Goal: Task Accomplishment & Management: Manage account settings

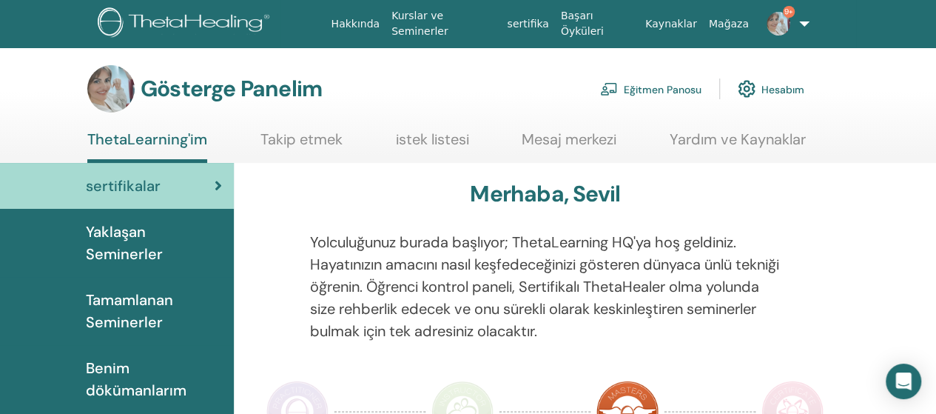
click at [682, 88] on font "Eğitmen Panosu" at bounding box center [663, 89] width 78 height 13
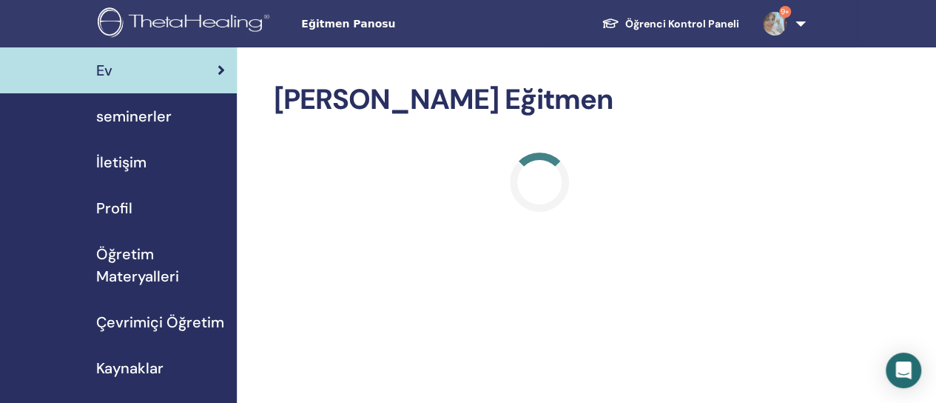
click at [157, 115] on span "seminerler" at bounding box center [133, 116] width 75 height 22
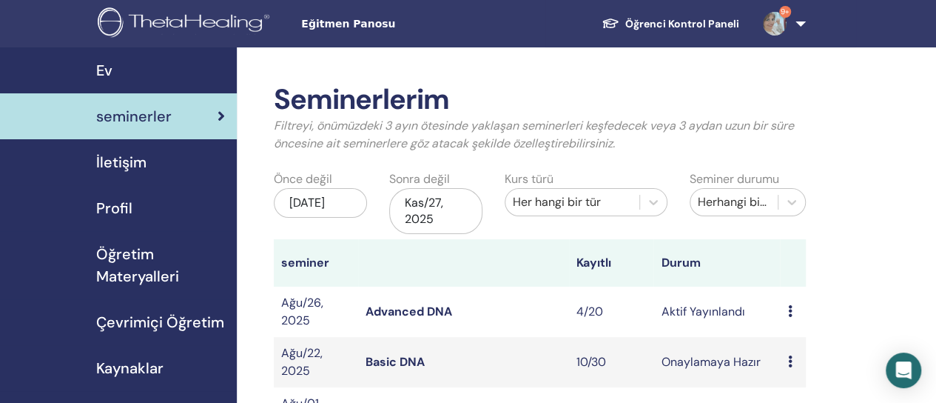
click at [423, 309] on link "Advanced DNA" at bounding box center [409, 311] width 87 height 16
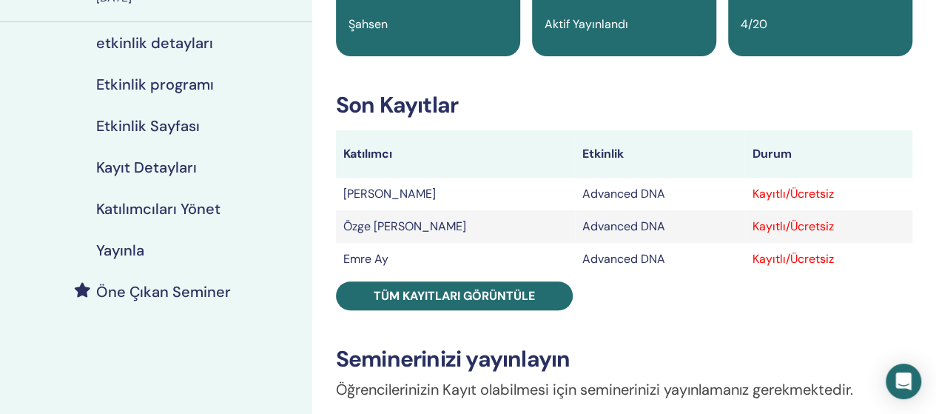
scroll to position [161, 0]
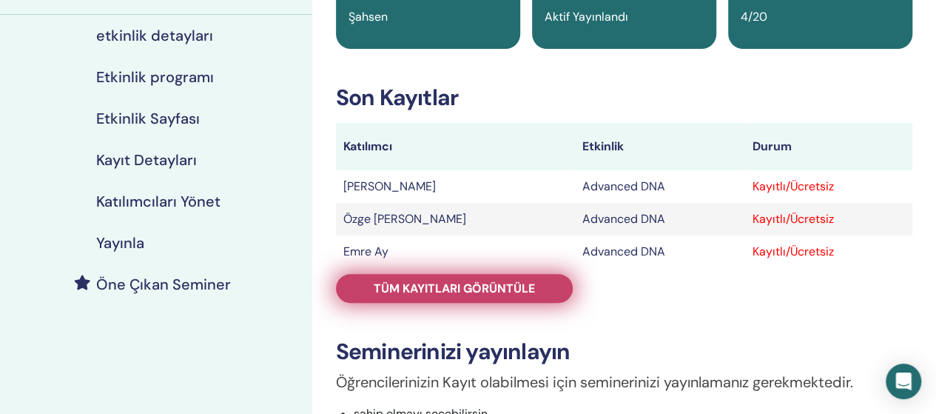
click at [531, 289] on span "Tüm kayıtları görüntüle" at bounding box center [454, 288] width 161 height 16
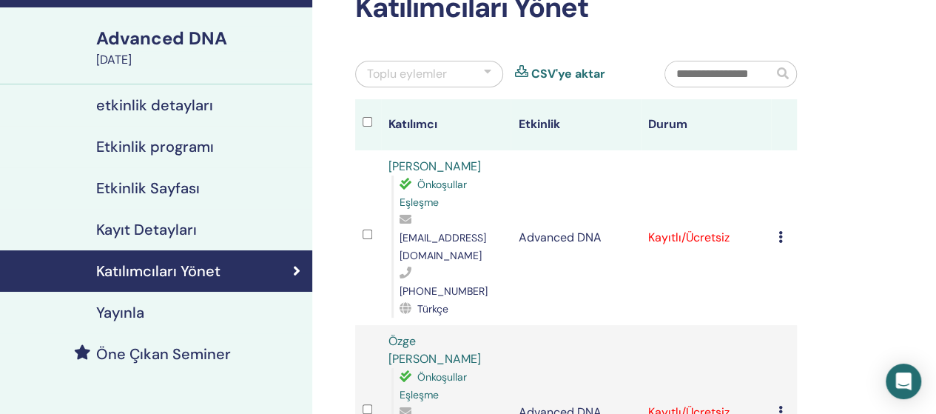
scroll to position [98, 0]
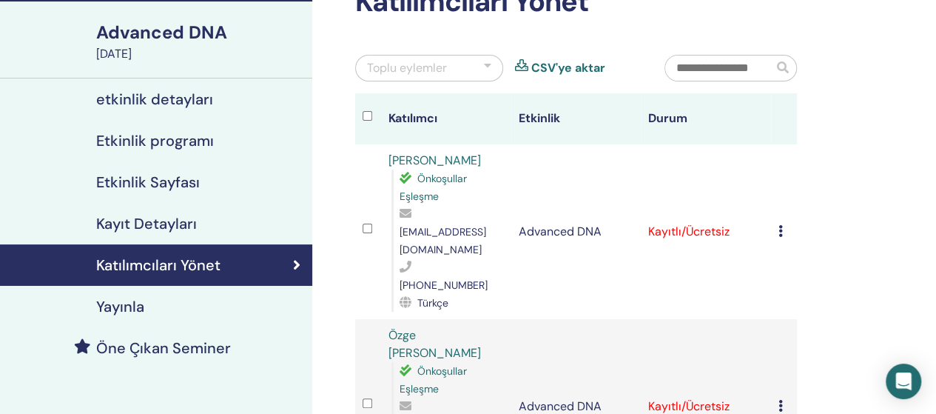
click at [132, 303] on h4 "Yayınla" at bounding box center [120, 306] width 48 height 18
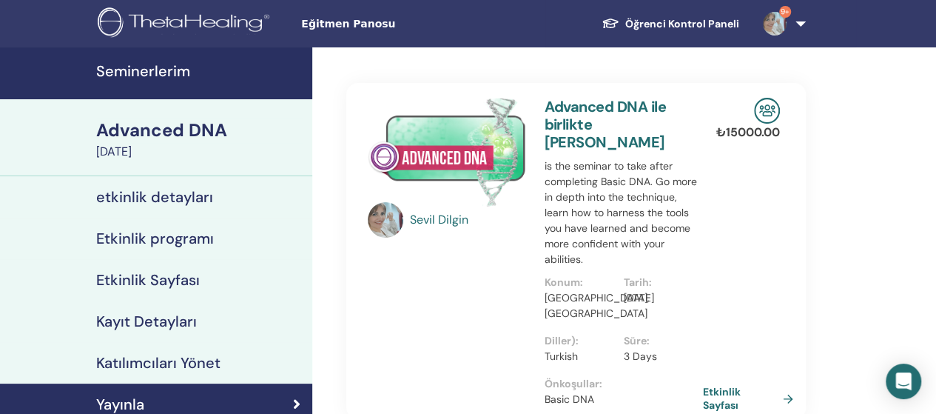
click at [799, 21] on link "9+" at bounding box center [781, 23] width 61 height 47
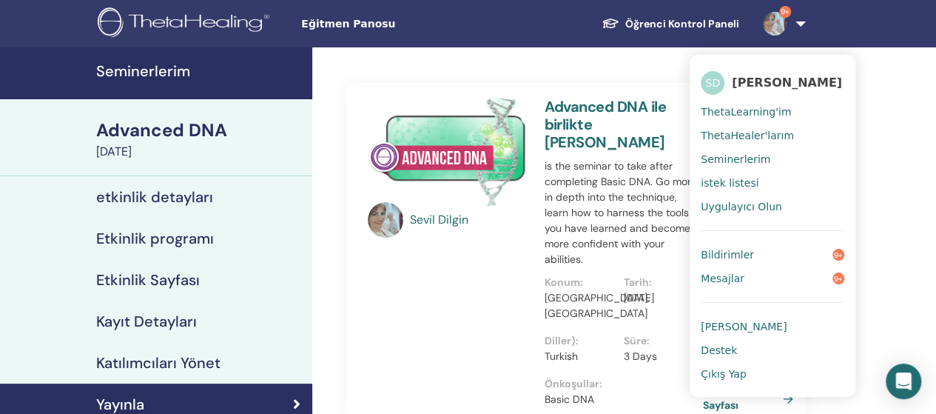
click at [756, 109] on span "ThetaLearning'im" at bounding box center [746, 111] width 90 height 13
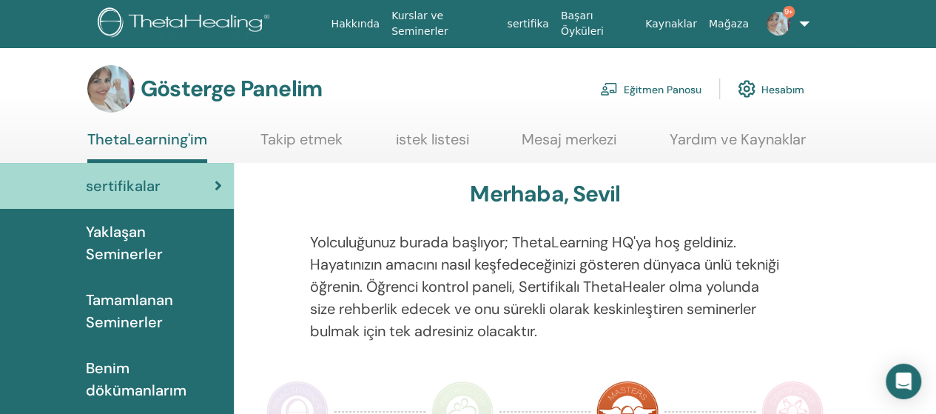
click at [687, 88] on font "Eğitmen Panosu" at bounding box center [663, 89] width 78 height 13
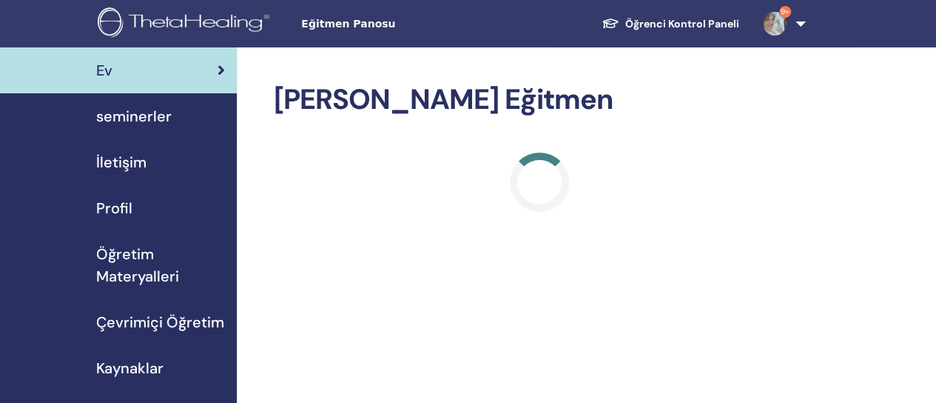
click at [158, 116] on span "seminerler" at bounding box center [133, 116] width 75 height 22
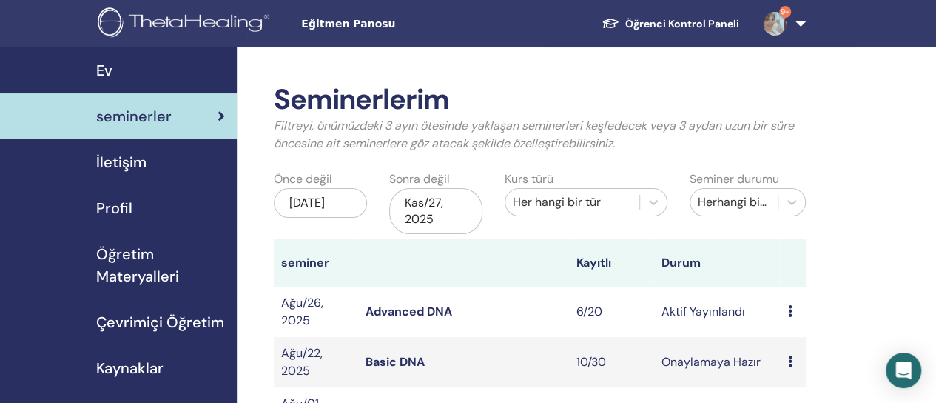
click at [413, 314] on link "Advanced DNA" at bounding box center [409, 311] width 87 height 16
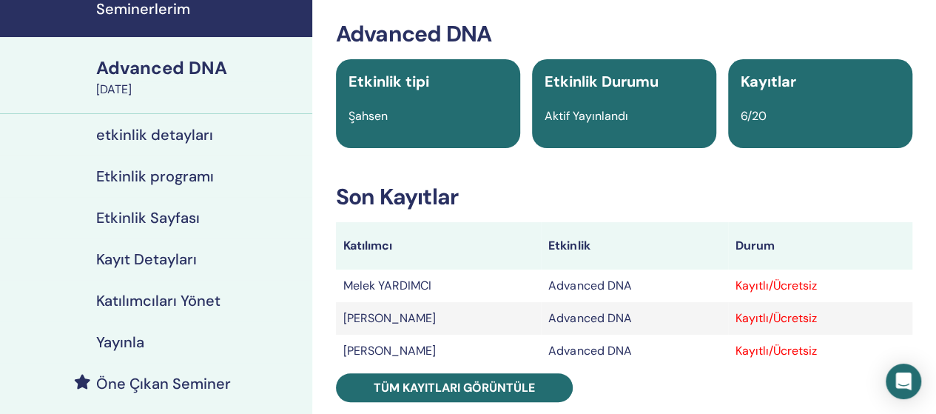
scroll to position [107, 0]
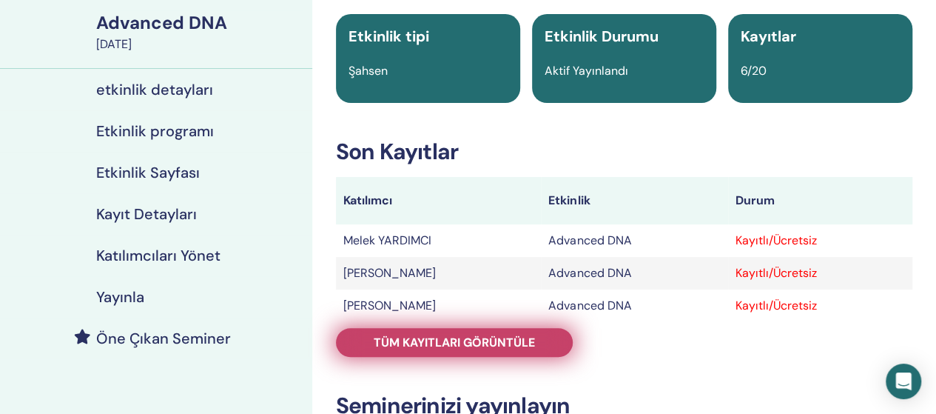
click at [497, 349] on span "Tüm kayıtları görüntüle" at bounding box center [454, 342] width 161 height 16
